Goal: Information Seeking & Learning: Learn about a topic

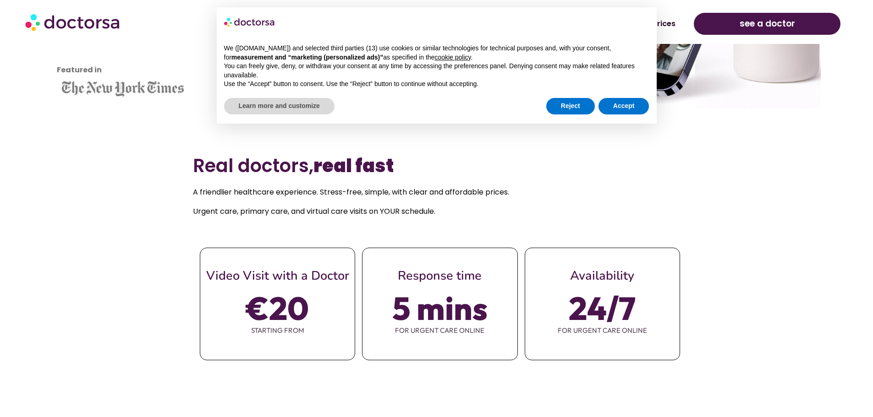
scroll to position [366, 0]
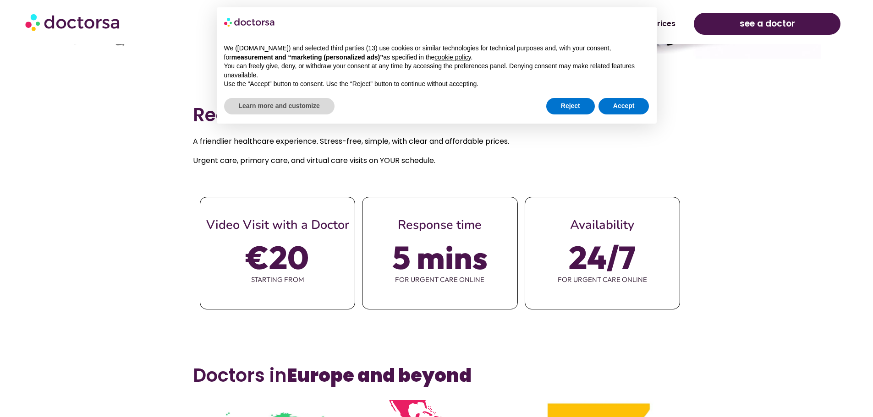
drag, startPoint x: 395, startPoint y: 253, endPoint x: 715, endPoint y: 268, distance: 320.1
click at [703, 270] on section "Real doctors, real fast A friendlier healthcare experience. Stress-free, simple…" at bounding box center [436, 225] width 873 height 261
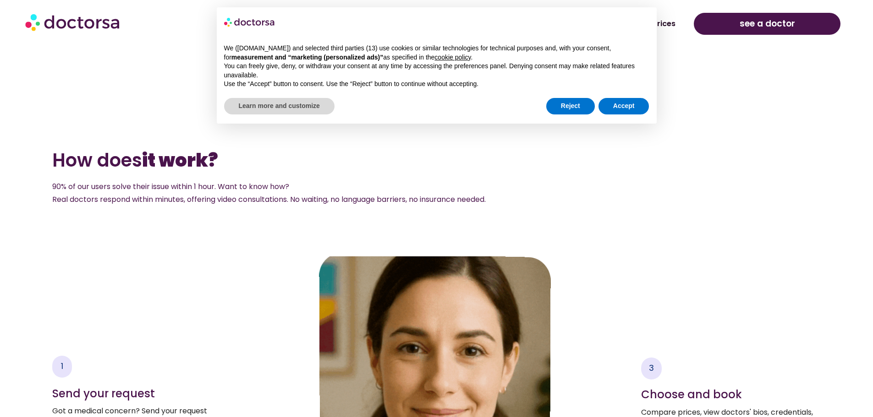
scroll to position [1420, 0]
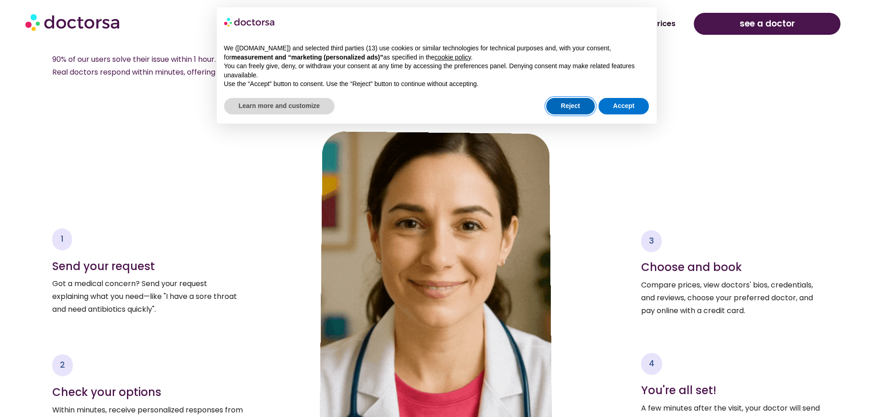
drag, startPoint x: 574, startPoint y: 104, endPoint x: 878, endPoint y: 104, distance: 303.7
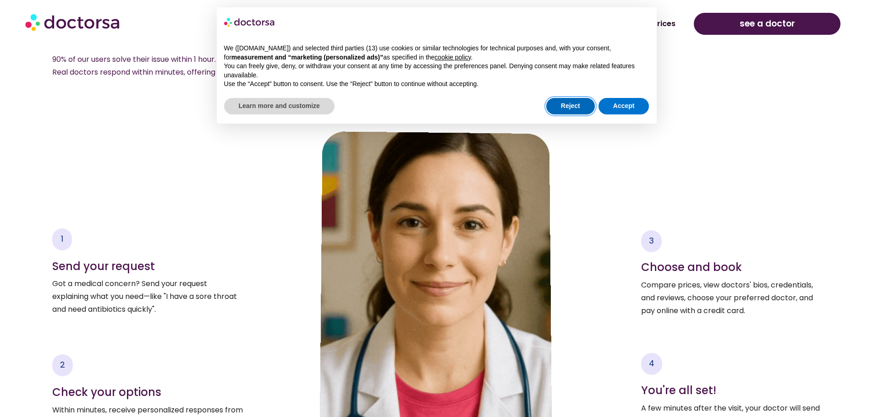
click at [574, 104] on button "Reject" at bounding box center [570, 106] width 49 height 16
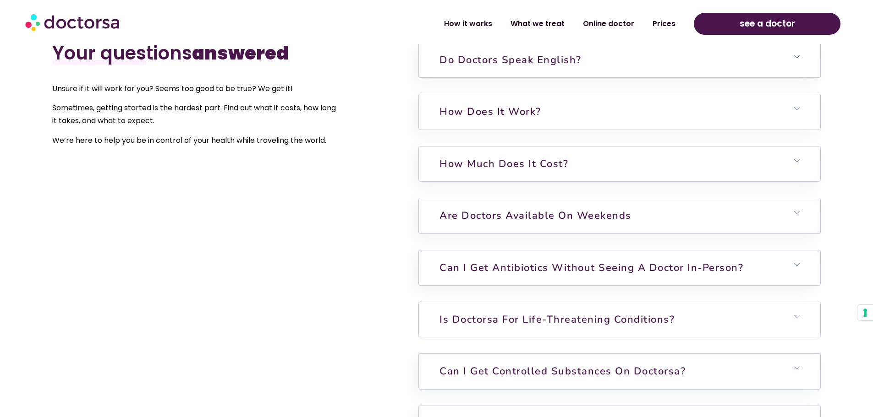
scroll to position [2245, 0]
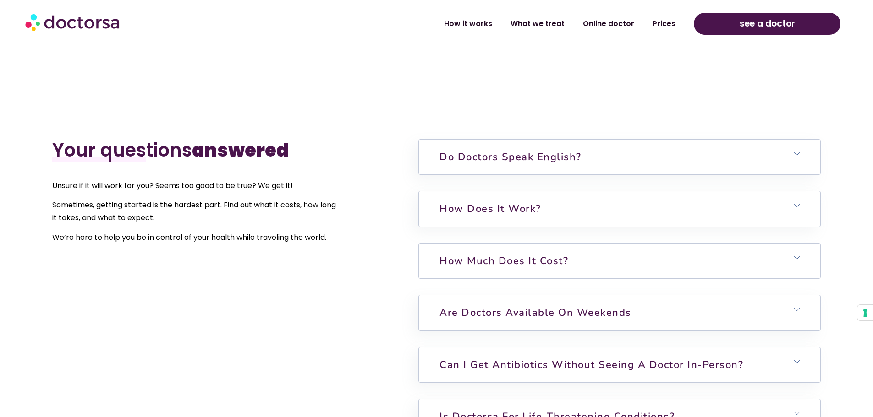
click at [528, 254] on link "How much does it cost?" at bounding box center [503, 261] width 129 height 14
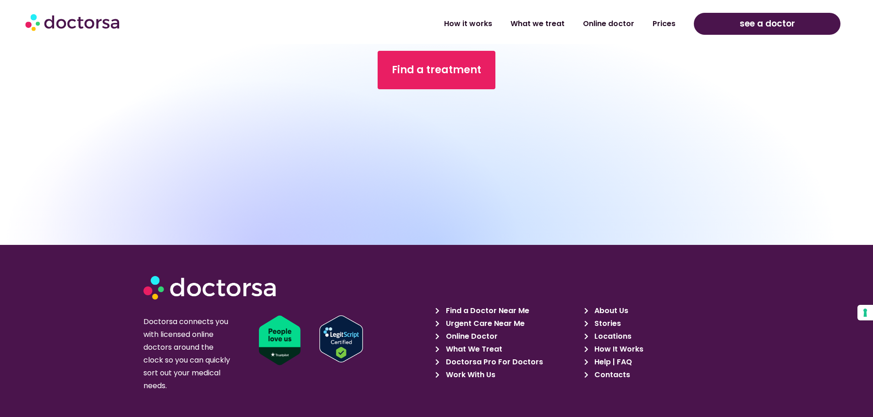
scroll to position [3253, 0]
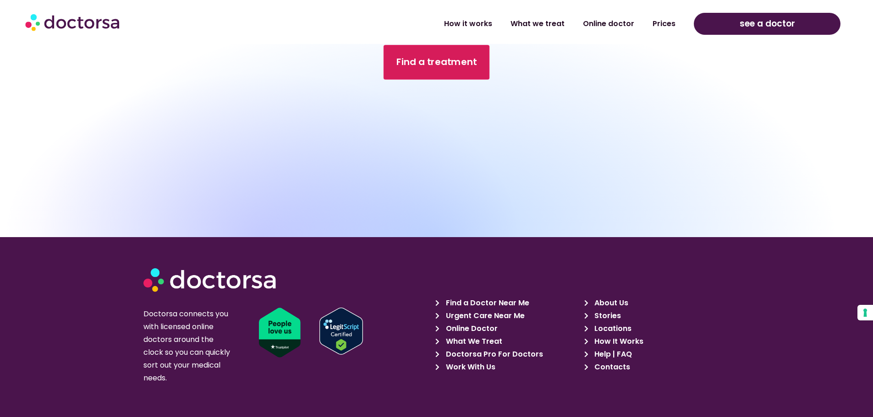
click at [431, 70] on link "Find a treatment" at bounding box center [436, 62] width 106 height 35
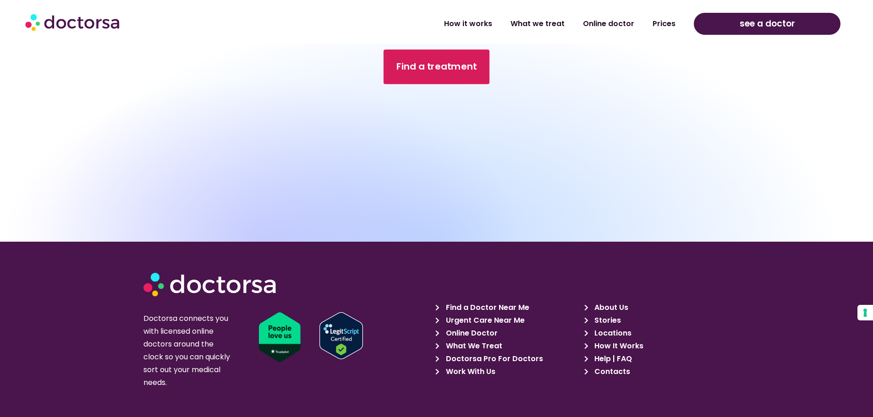
click at [443, 76] on link "Find a treatment" at bounding box center [436, 66] width 106 height 35
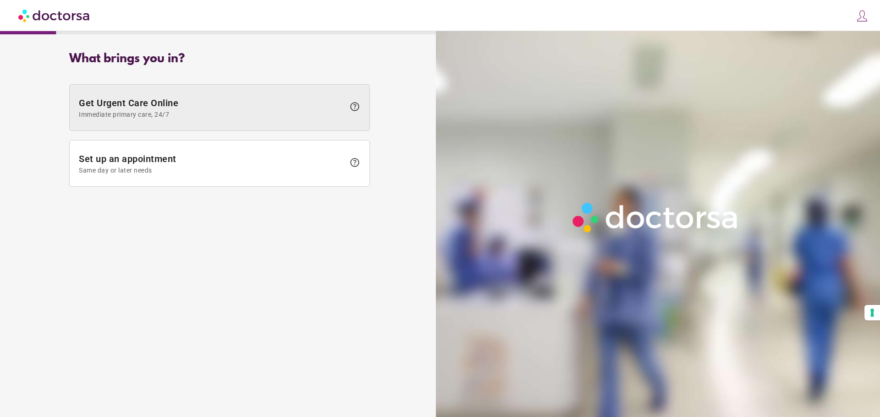
click at [179, 99] on span "Get Urgent Care Online Immediate primary care, 24/7" at bounding box center [212, 108] width 266 height 21
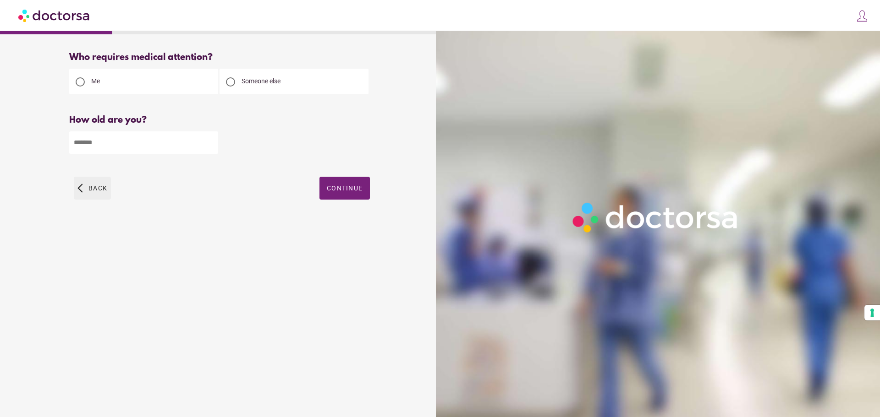
click at [93, 192] on span "Back" at bounding box center [97, 188] width 19 height 7
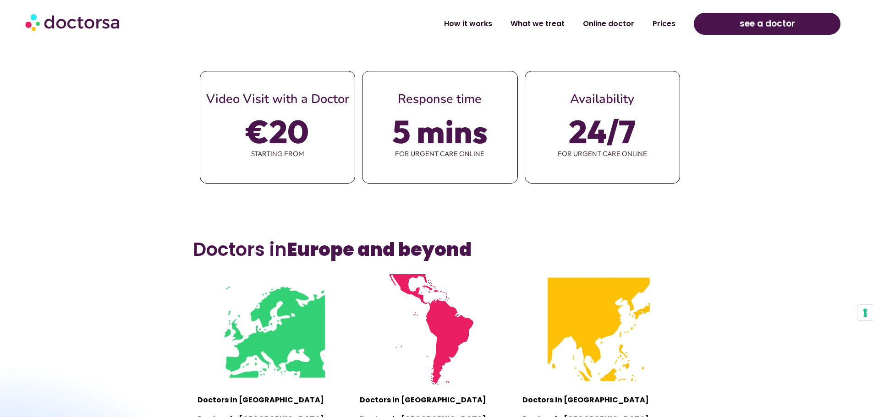
scroll to position [641, 0]
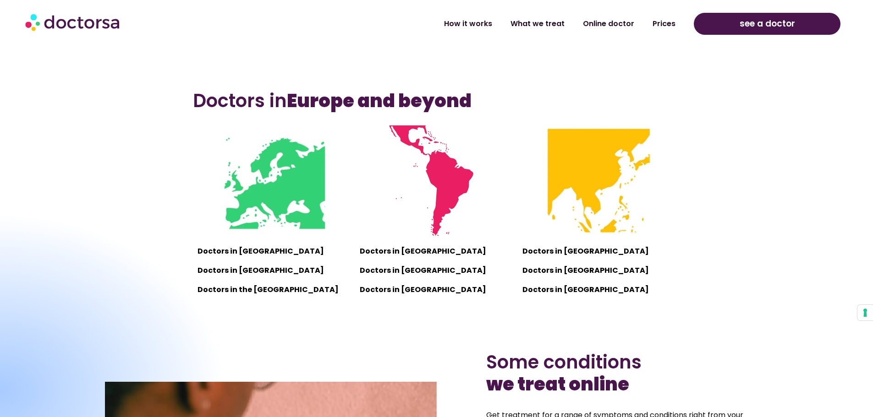
click at [273, 195] on img at bounding box center [274, 181] width 110 height 110
click at [224, 278] on div at bounding box center [0, 390] width 454 height 355
drag, startPoint x: 229, startPoint y: 300, endPoint x: 248, endPoint y: 246, distance: 56.9
click at [227, 300] on div at bounding box center [0, 390] width 454 height 355
click at [273, 169] on img at bounding box center [274, 181] width 110 height 110
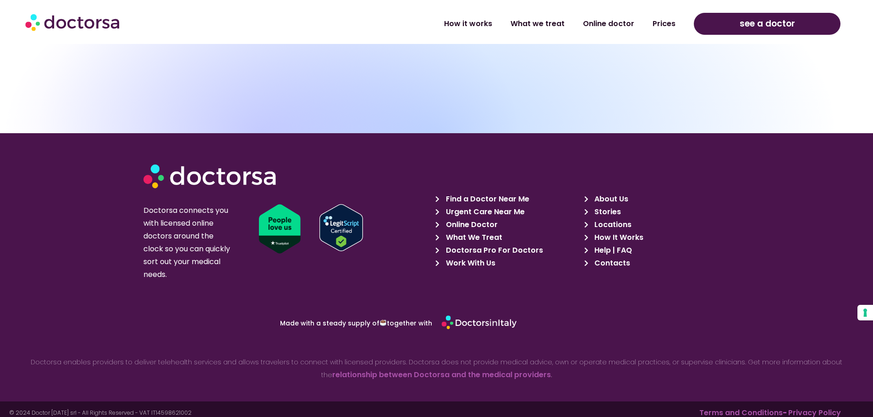
scroll to position [3269, 0]
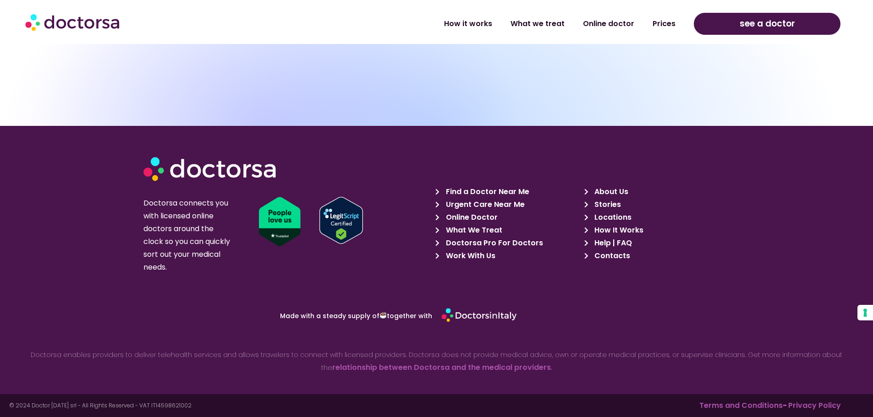
click at [490, 192] on span "Find a Doctor Near Me" at bounding box center [486, 192] width 86 height 13
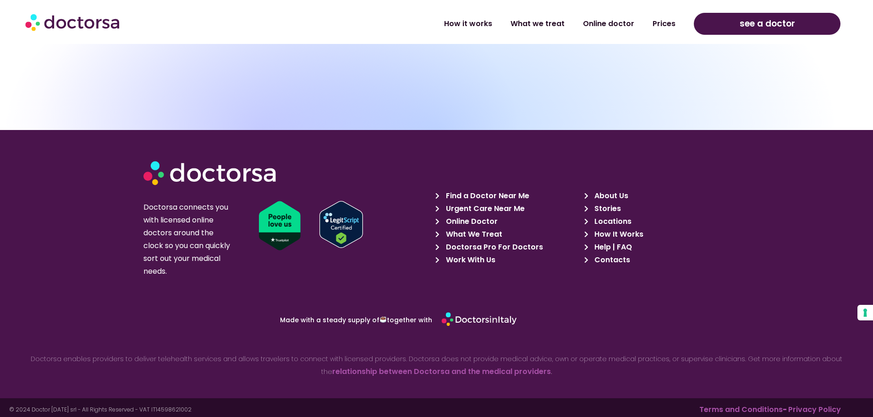
click at [609, 259] on span "Contacts" at bounding box center [611, 260] width 38 height 13
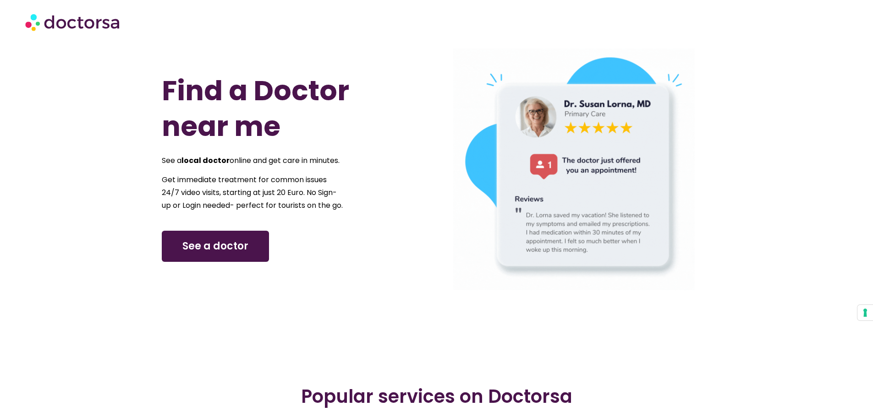
click at [236, 254] on span "See a doctor" at bounding box center [215, 246] width 66 height 15
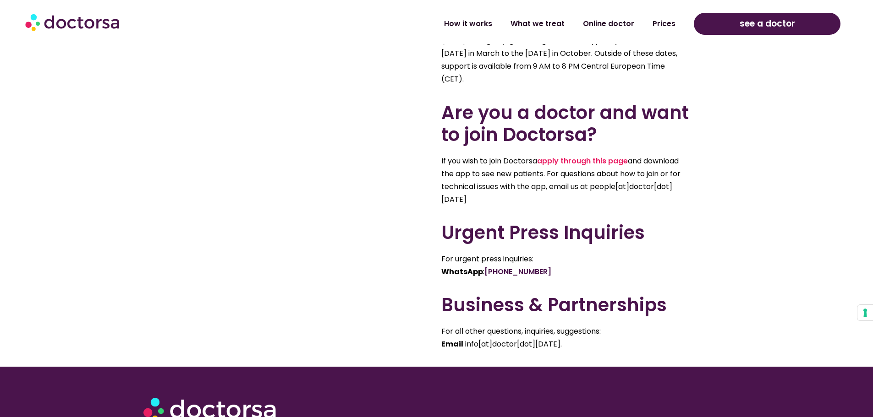
scroll to position [596, 0]
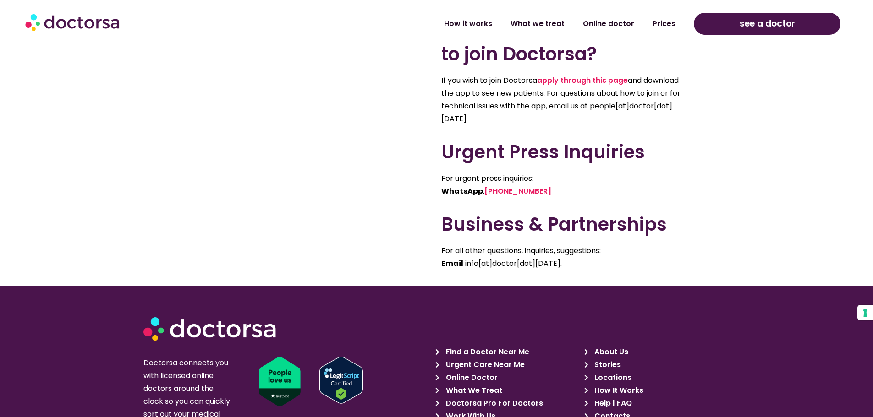
click at [603, 348] on span "About Us" at bounding box center [610, 352] width 36 height 13
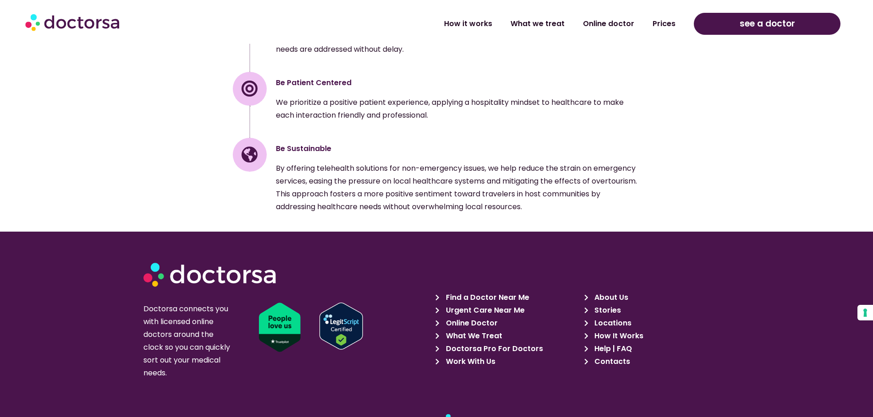
scroll to position [1453, 0]
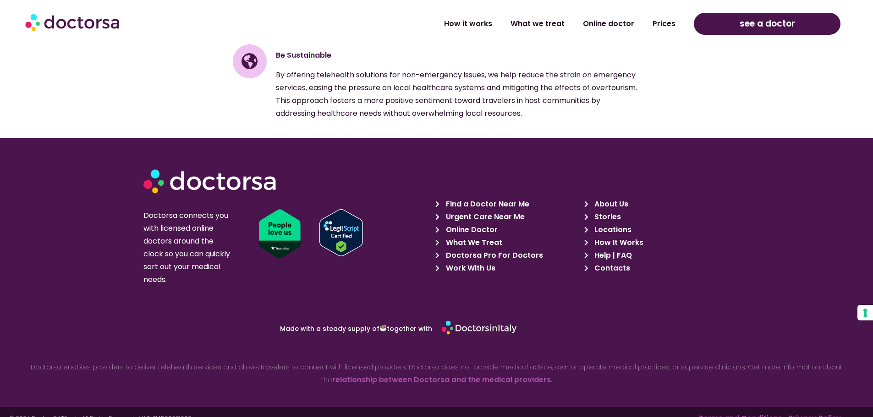
click at [272, 230] on img at bounding box center [280, 233] width 42 height 49
